Goal: Navigation & Orientation: Find specific page/section

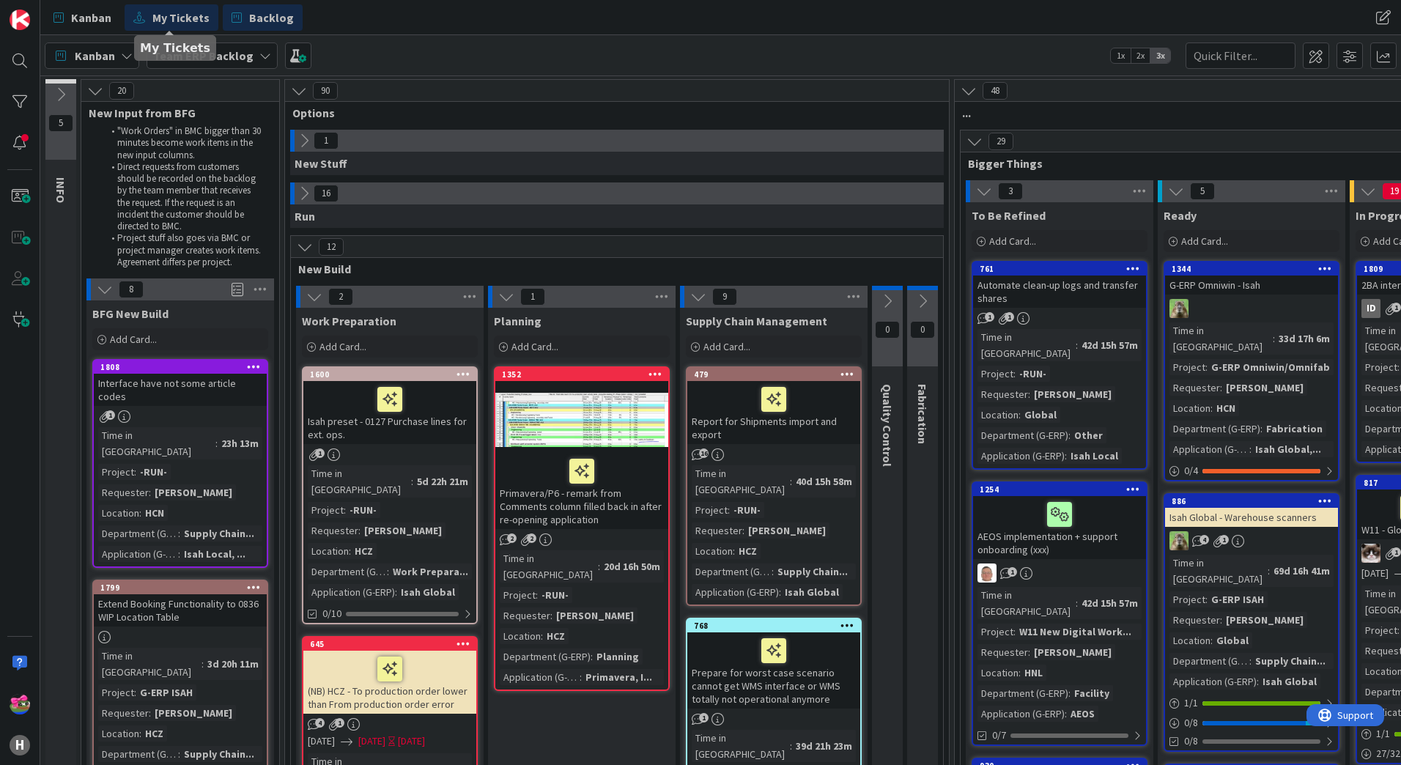
drag, startPoint x: 149, startPoint y: 13, endPoint x: 155, endPoint y: 26, distance: 13.8
click at [149, 13] on link "My Tickets" at bounding box center [172, 17] width 94 height 26
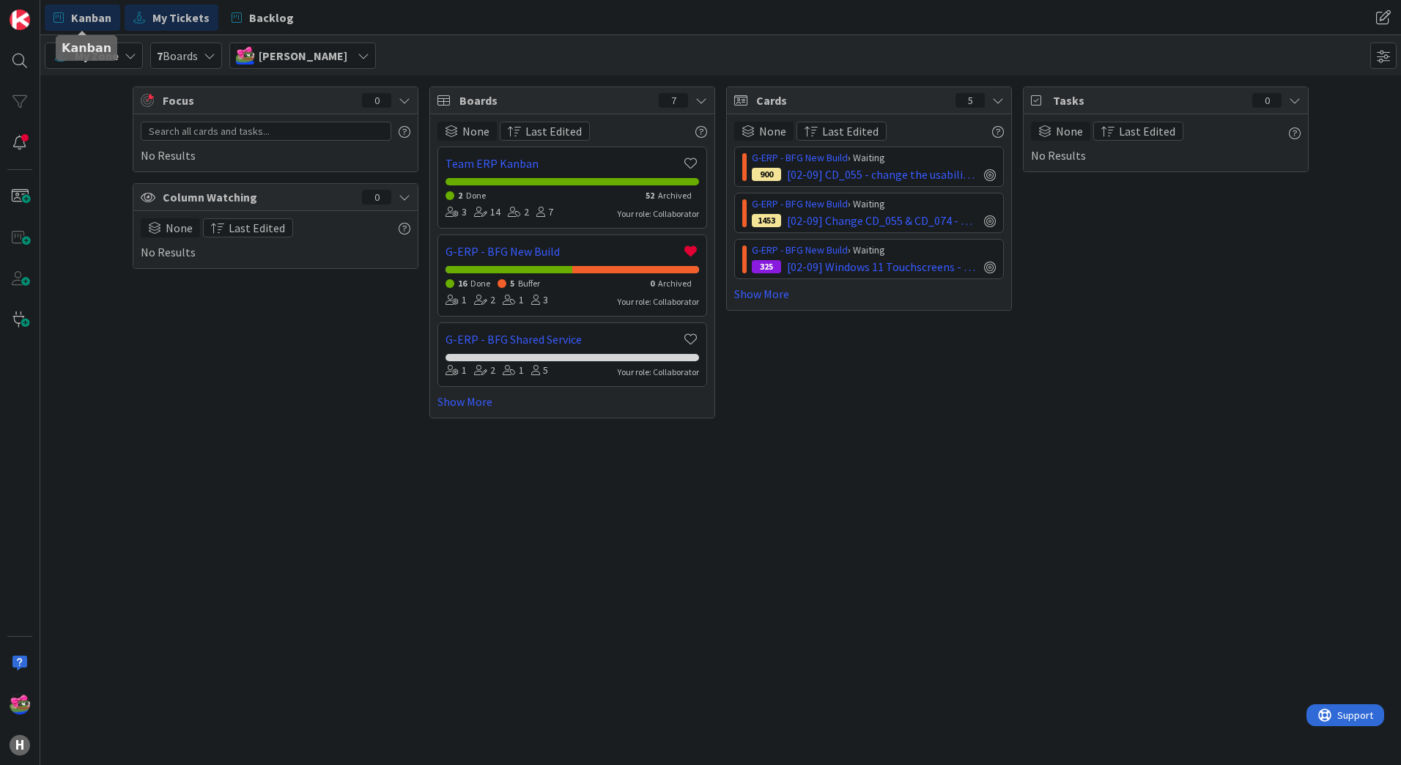
click at [78, 17] on span "Kanban" at bounding box center [91, 18] width 40 height 18
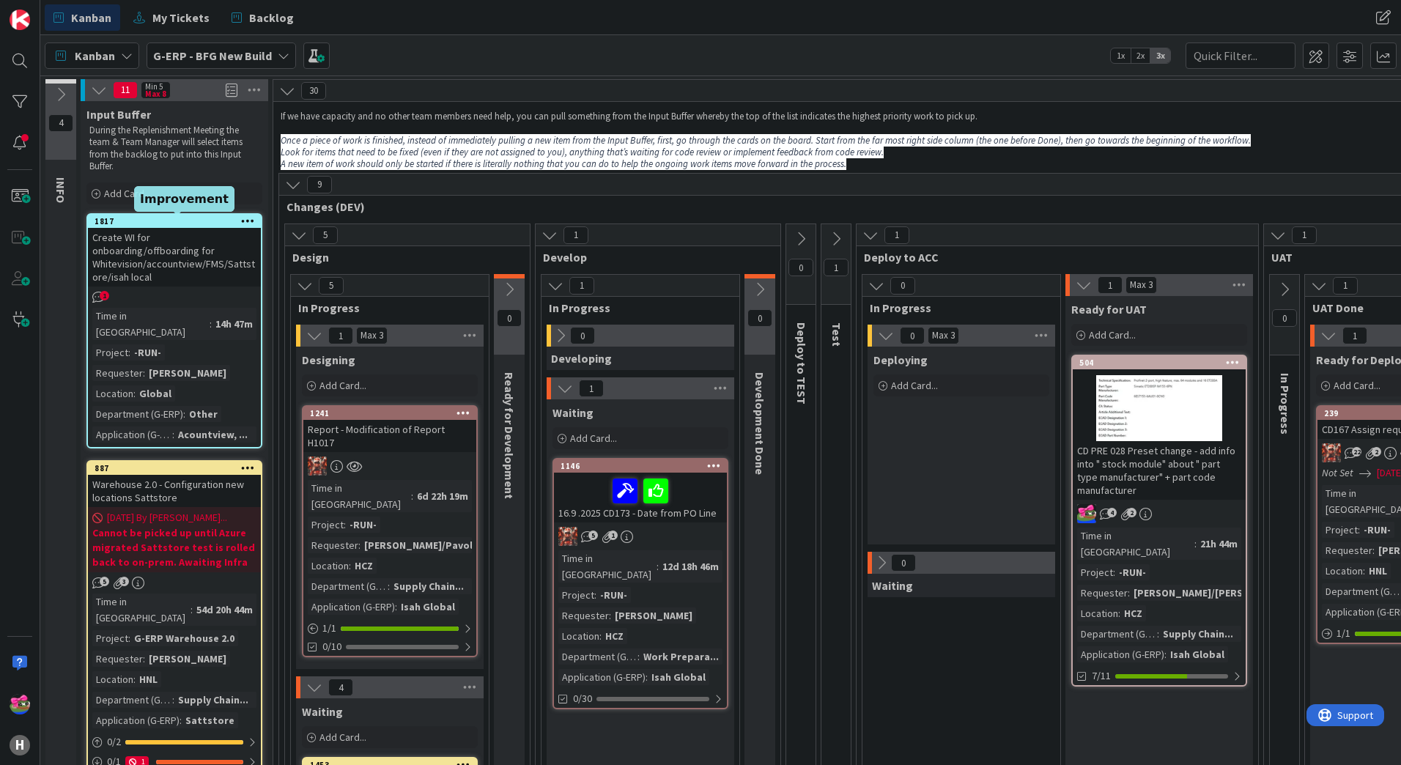
click at [139, 225] on div "1817" at bounding box center [178, 221] width 166 height 10
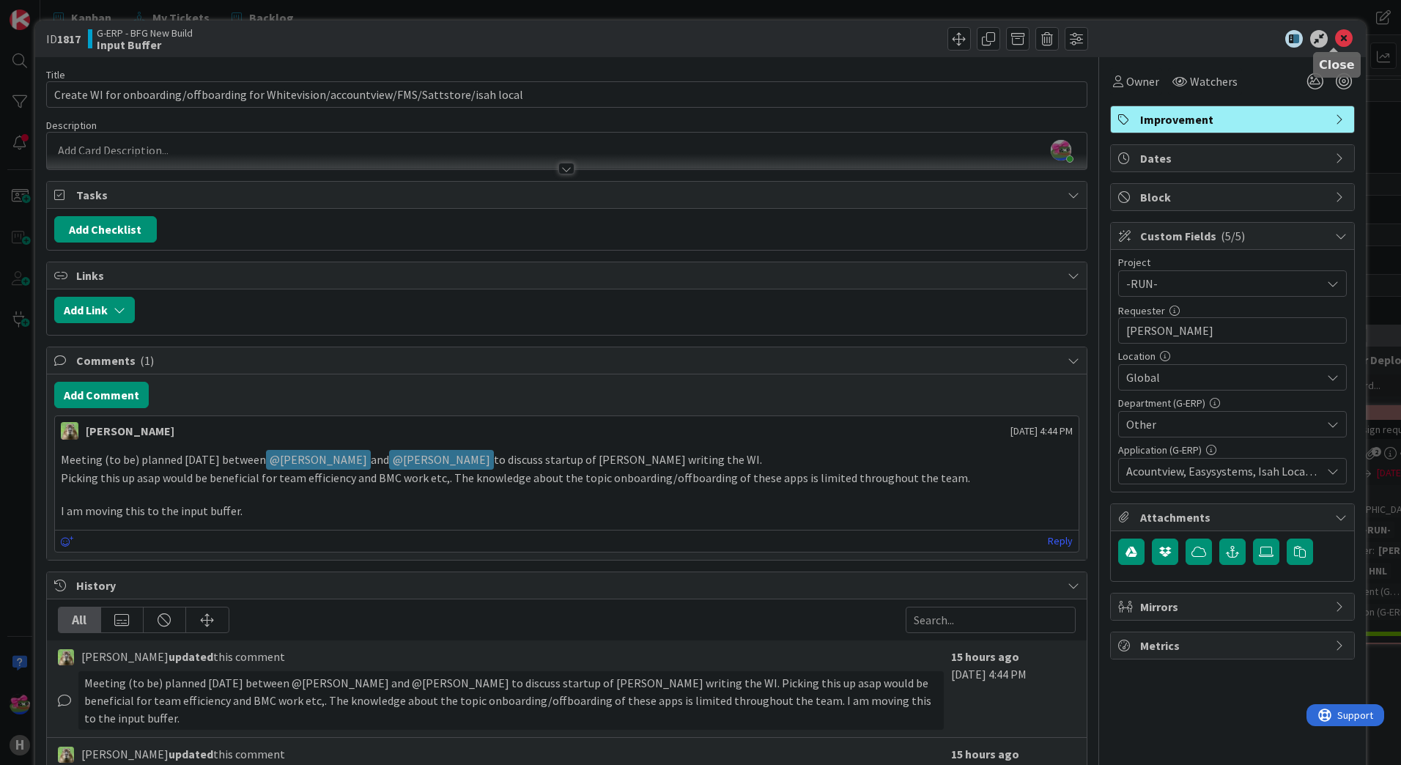
click at [1335, 42] on icon at bounding box center [1344, 39] width 18 height 18
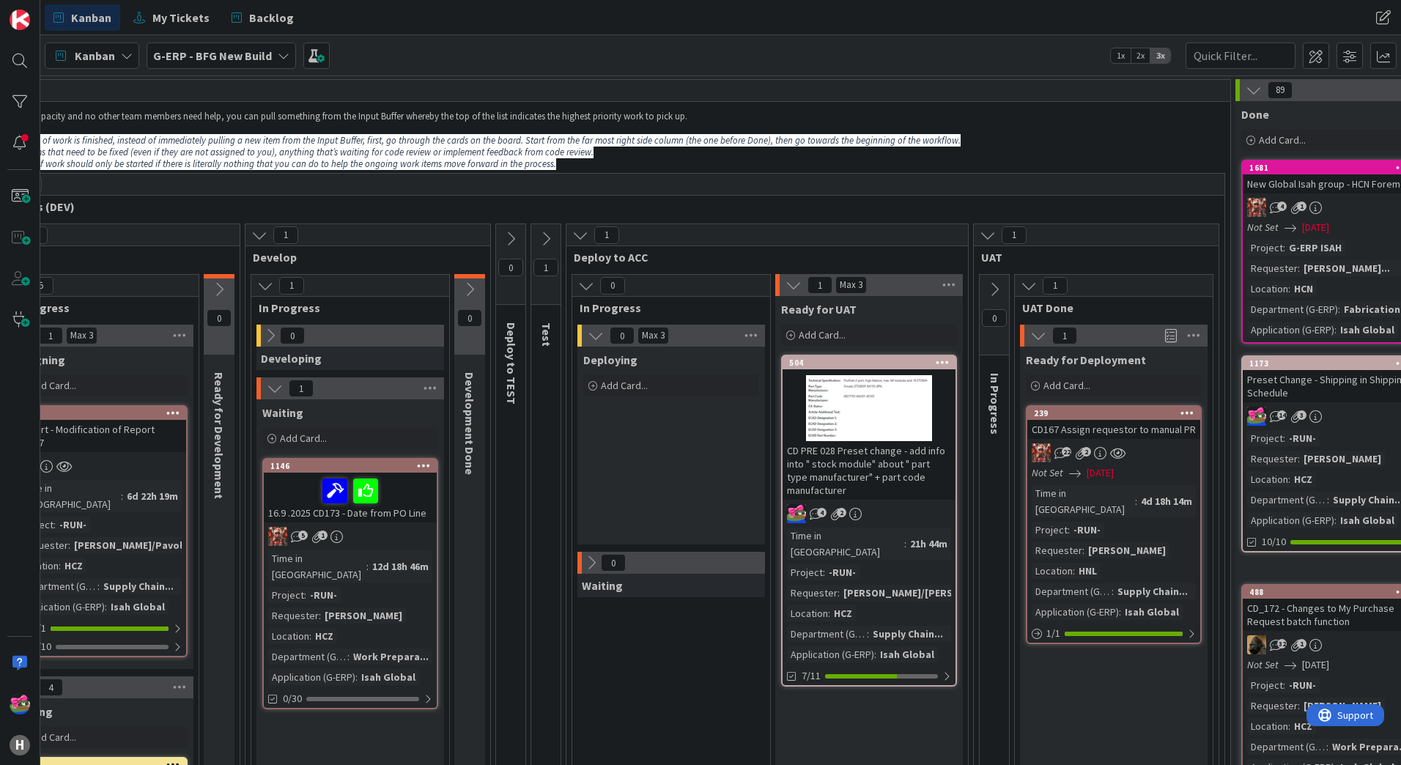
scroll to position [0, 300]
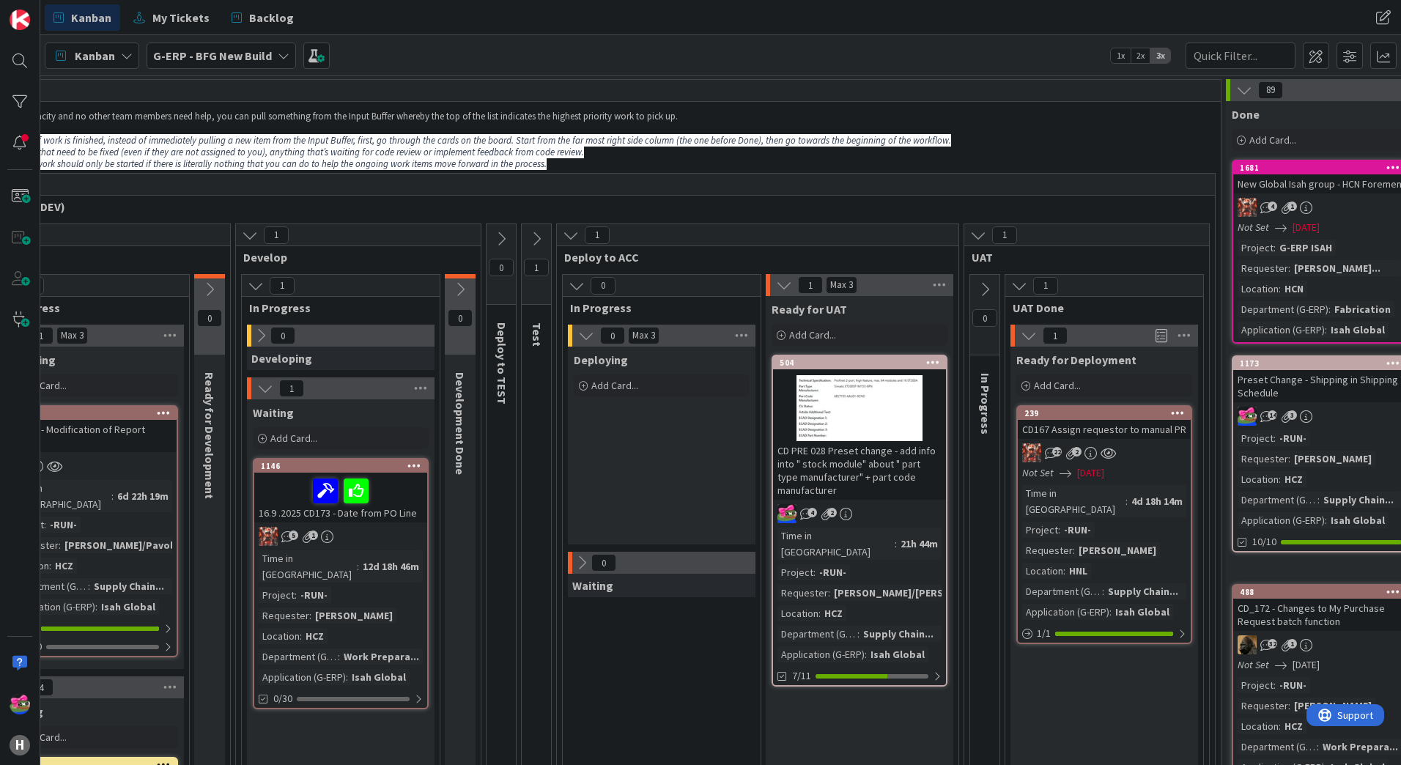
click at [992, 279] on button at bounding box center [984, 290] width 29 height 22
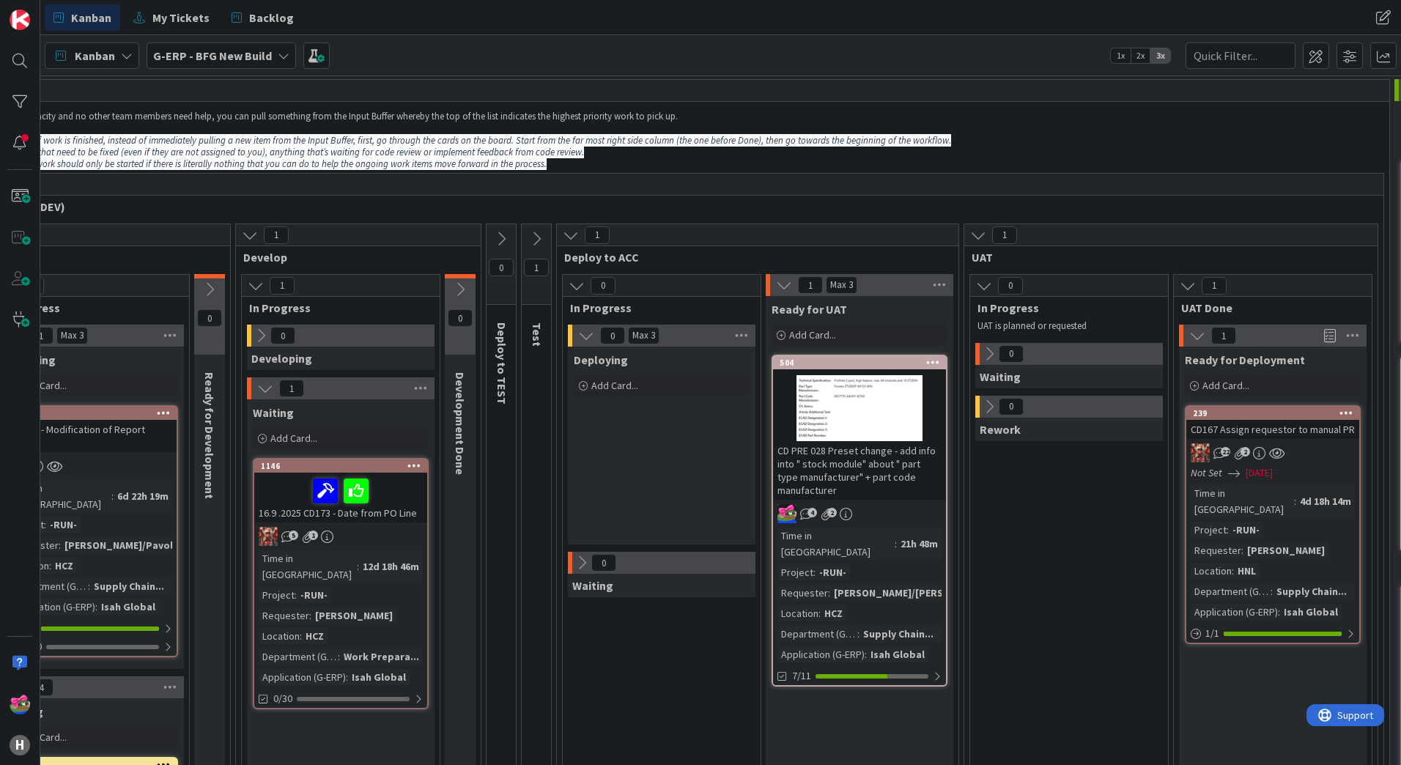
click at [992, 355] on icon at bounding box center [989, 354] width 16 height 16
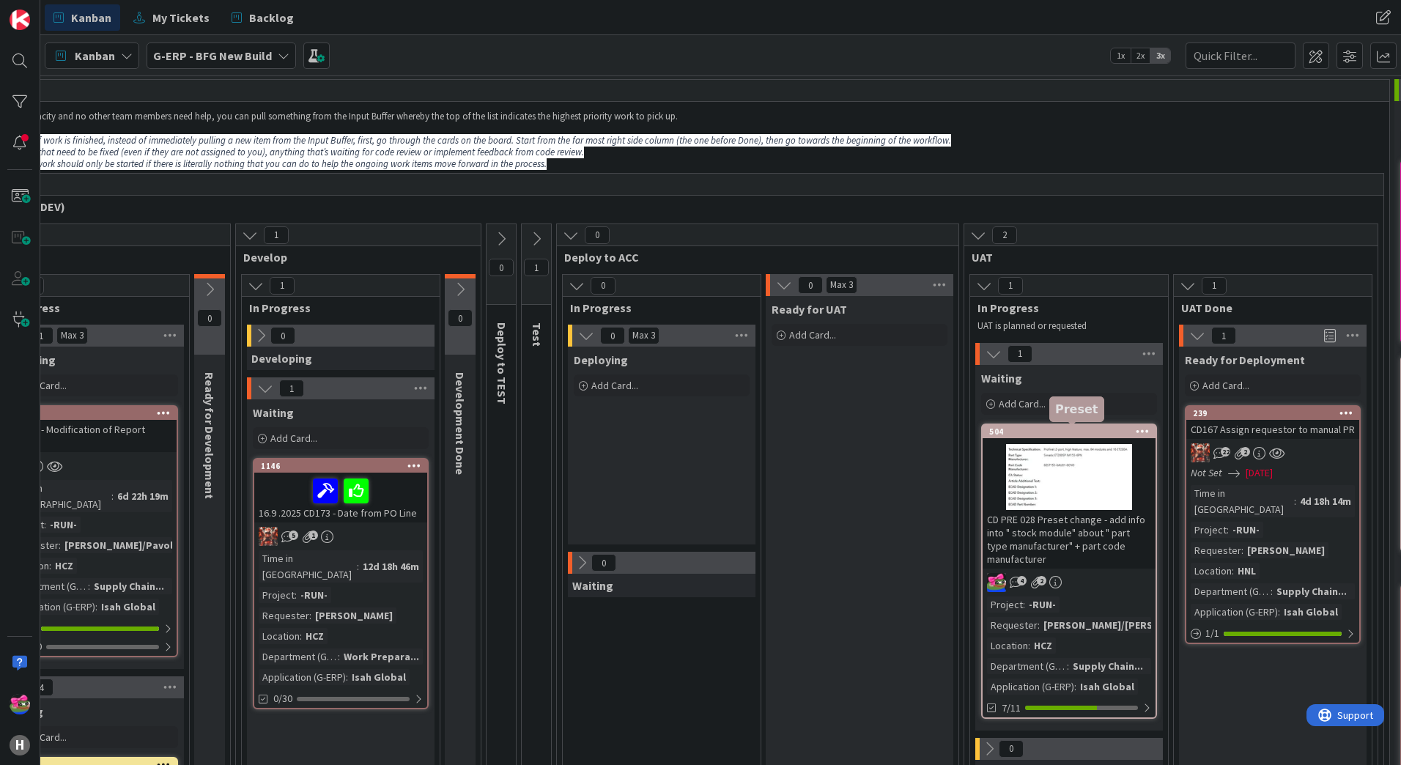
click at [1050, 430] on div "504" at bounding box center [1072, 432] width 166 height 10
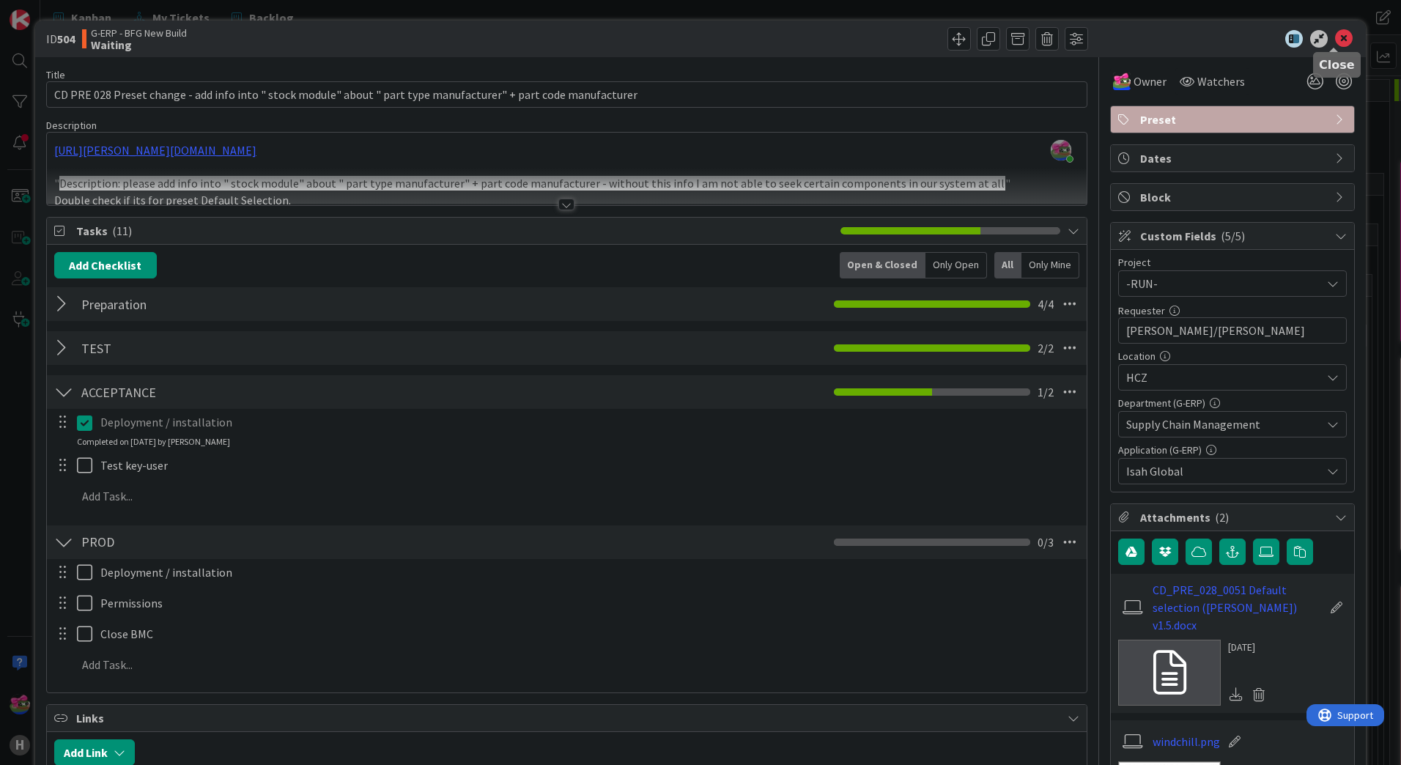
click at [1338, 31] on icon at bounding box center [1344, 39] width 18 height 18
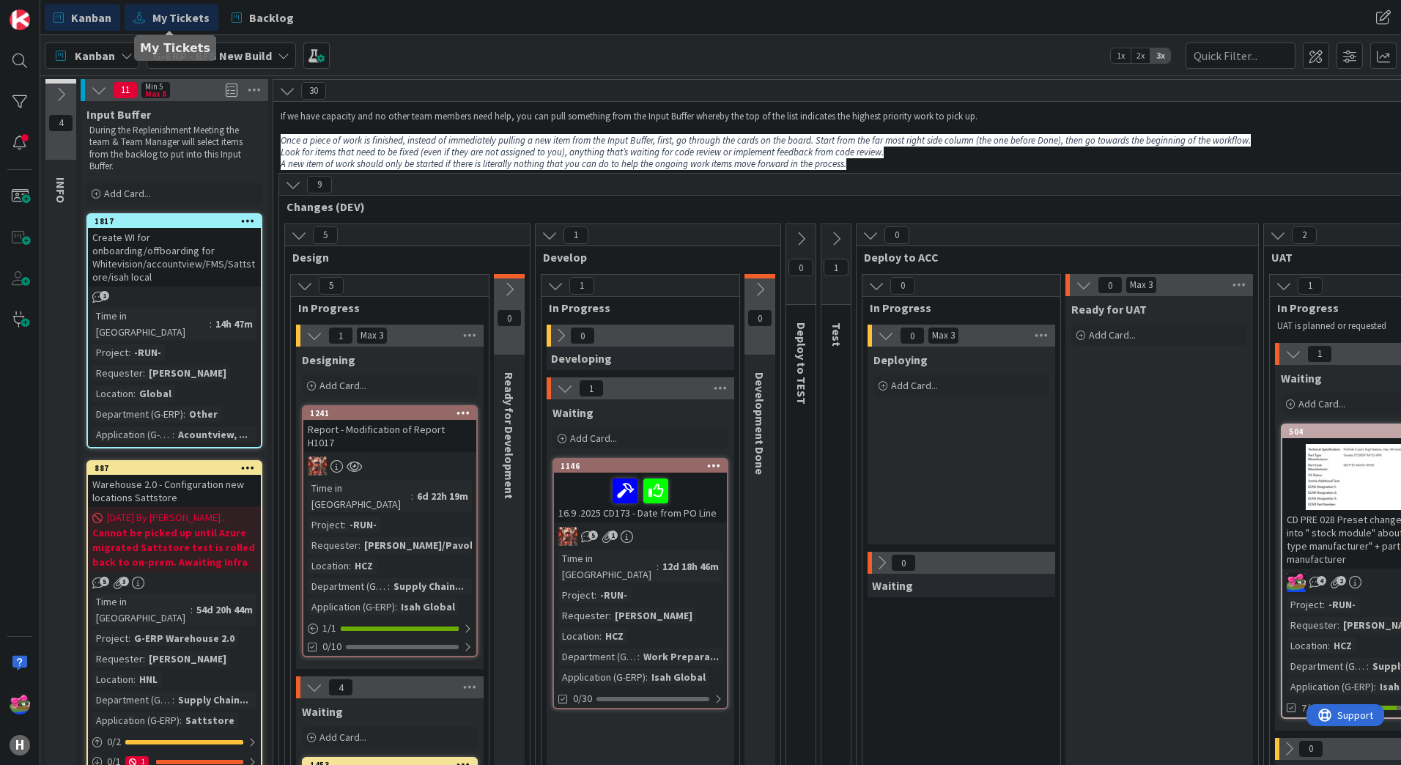
click at [201, 17] on span "My Tickets" at bounding box center [180, 18] width 57 height 18
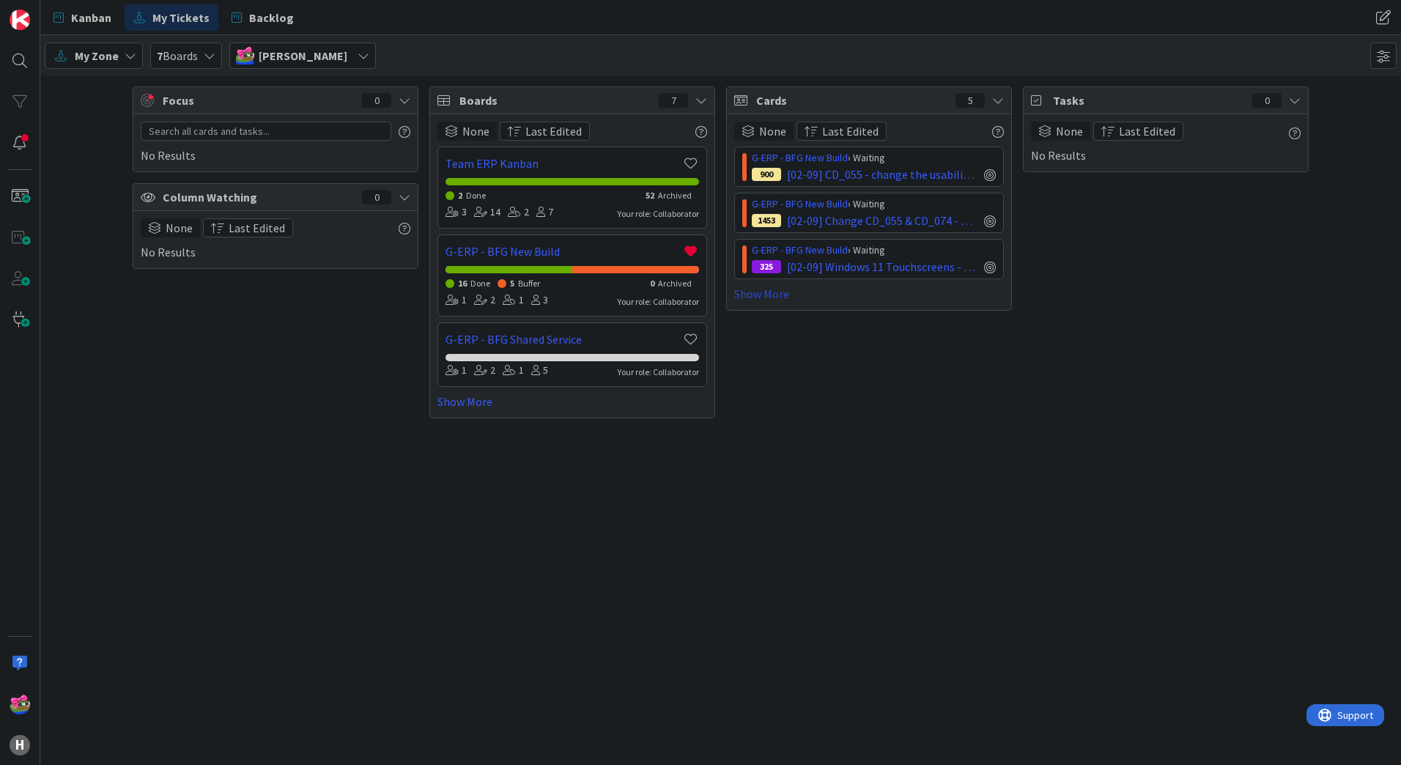
click at [760, 297] on link "Show More" at bounding box center [869, 294] width 270 height 18
